Goal: Information Seeking & Learning: Learn about a topic

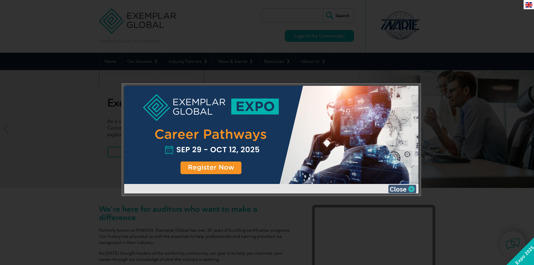
click at [404, 188] on img at bounding box center [402, 189] width 28 height 8
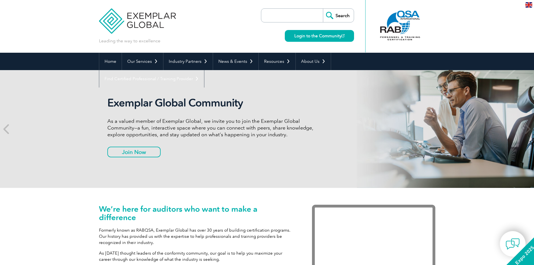
click at [291, 19] on input "search" at bounding box center [293, 15] width 59 height 13
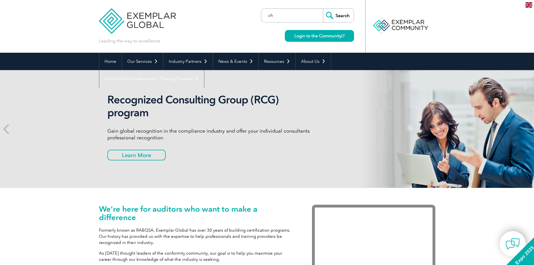
type input "c"
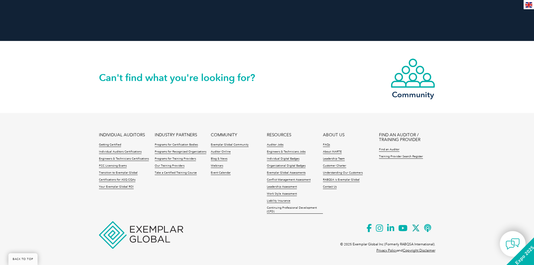
scroll to position [1270, 0]
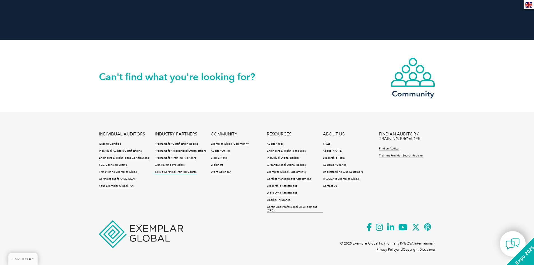
click at [179, 170] on link "Take a Certified Training Course" at bounding box center [176, 172] width 42 height 4
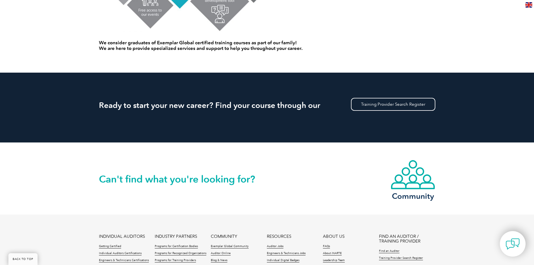
scroll to position [476, 0]
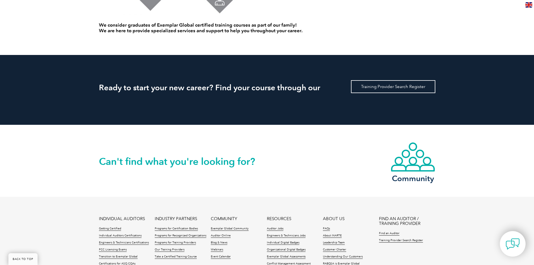
click at [385, 89] on link "Training Provider Search Register" at bounding box center [393, 86] width 84 height 13
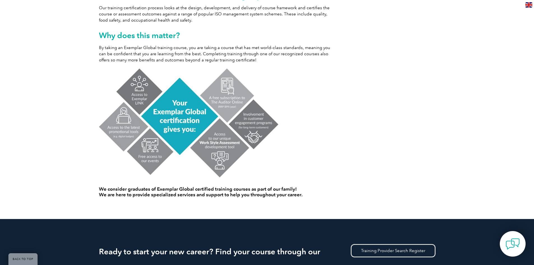
scroll to position [308, 0]
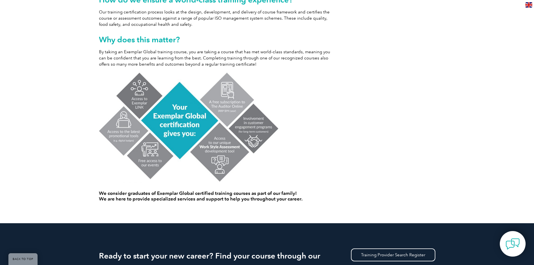
click at [192, 124] on img at bounding box center [188, 127] width 179 height 111
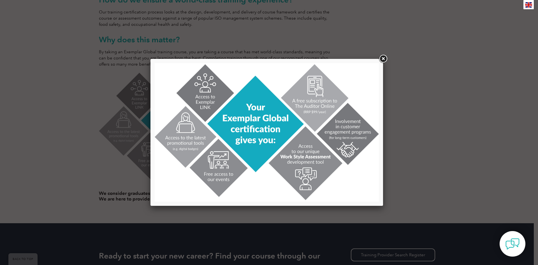
click at [383, 59] on link at bounding box center [383, 59] width 10 height 10
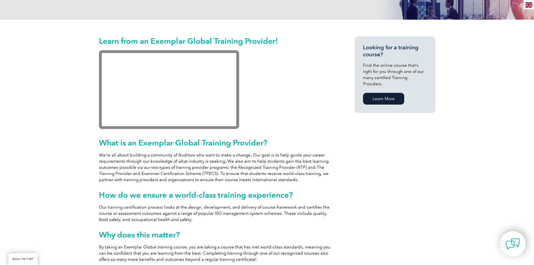
scroll to position [28, 0]
